Goal: Transaction & Acquisition: Purchase product/service

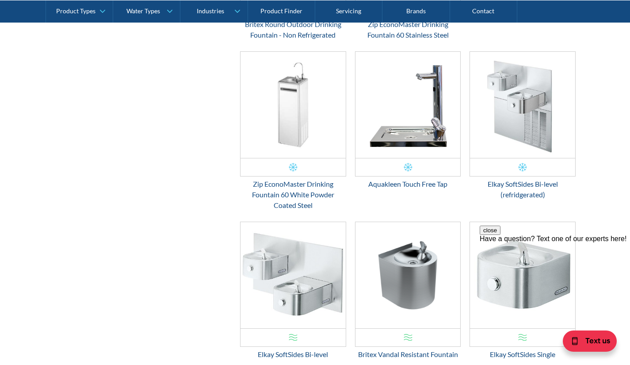
scroll to position [839, 0]
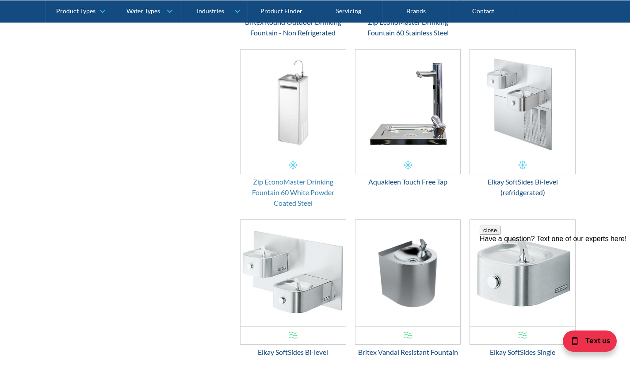
click at [308, 190] on div "Zip EconoMaster Drinking Fountain 60 White Powder Coated Steel" at bounding box center [293, 192] width 106 height 32
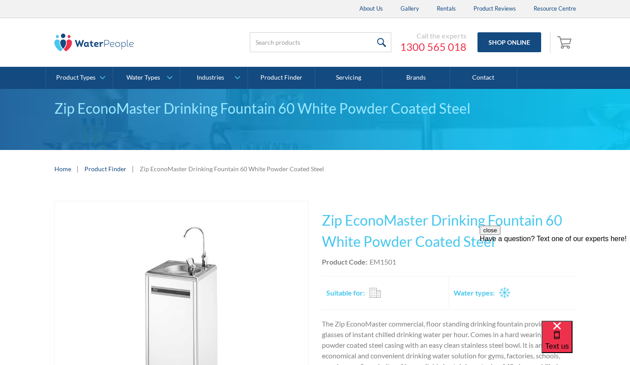
scroll to position [90, 0]
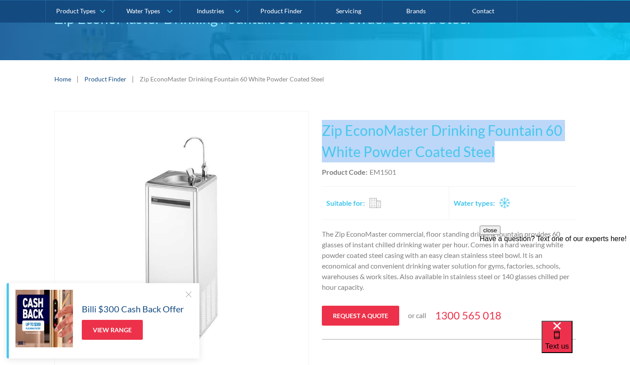
drag, startPoint x: 494, startPoint y: 152, endPoint x: 323, endPoint y: 136, distance: 172.3
click at [323, 136] on h1 "Zip EconoMaster Drinking Fountain 60 White Powder Coated Steel" at bounding box center [449, 141] width 254 height 42
copy h1 "Zip EconoMaster Drinking Fountain 60 White Powder Coated Steel"
